Goal: Task Accomplishment & Management: Use online tool/utility

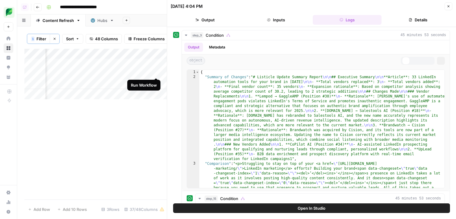
scroll to position [604, 0]
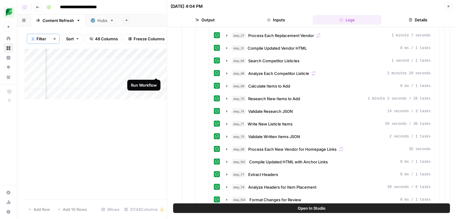
click at [448, 8] on icon "button" at bounding box center [448, 7] width 4 height 4
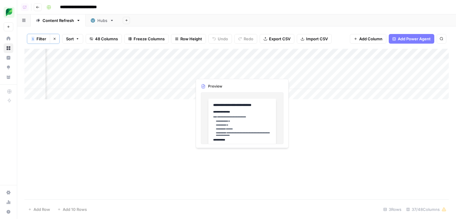
click at [189, 72] on div "Add Column" at bounding box center [236, 74] width 424 height 51
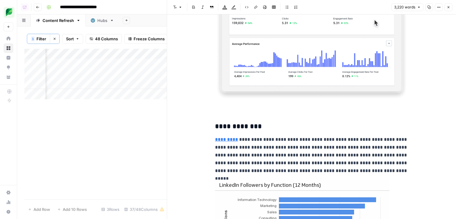
scroll to position [5173, 0]
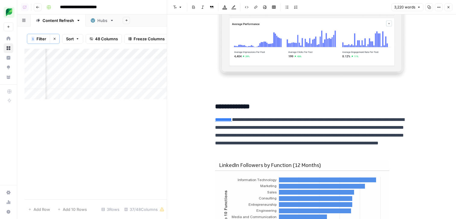
click at [124, 73] on div "Add Column" at bounding box center [95, 74] width 142 height 51
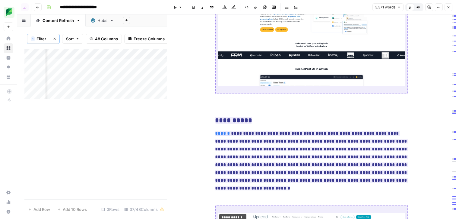
scroll to position [7595, 0]
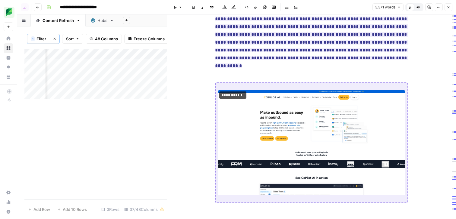
click at [435, 6] on button "Options" at bounding box center [439, 7] width 8 height 8
click at [422, 35] on span "Copy Link" at bounding box center [420, 34] width 29 height 6
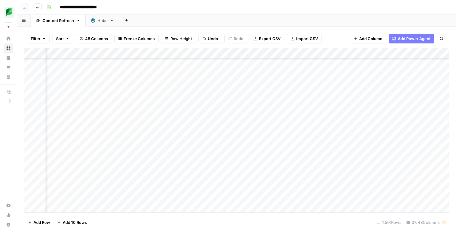
scroll to position [15200, 512]
